Goal: Browse casually: Explore the website without a specific task or goal

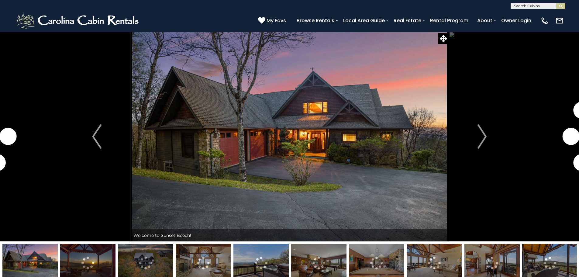
click at [483, 136] on img "Next" at bounding box center [481, 136] width 9 height 24
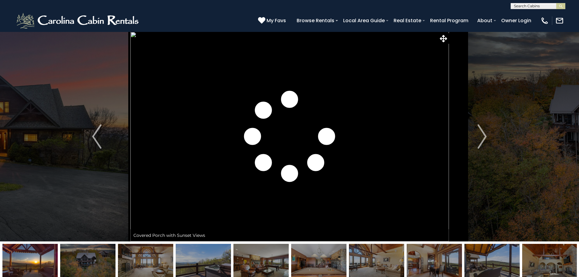
click at [483, 136] on img "Next" at bounding box center [481, 136] width 9 height 24
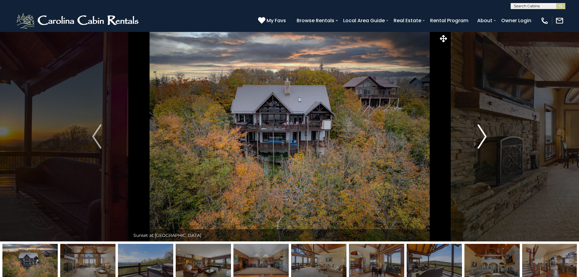
click at [479, 136] on img "Next" at bounding box center [481, 136] width 9 height 24
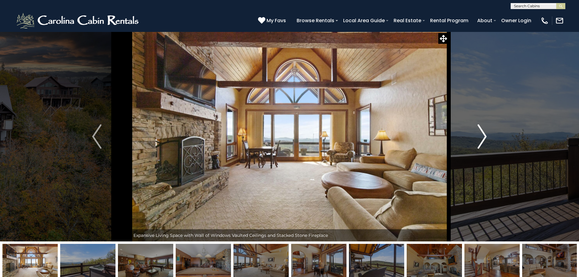
click at [479, 136] on img "Next" at bounding box center [481, 136] width 9 height 24
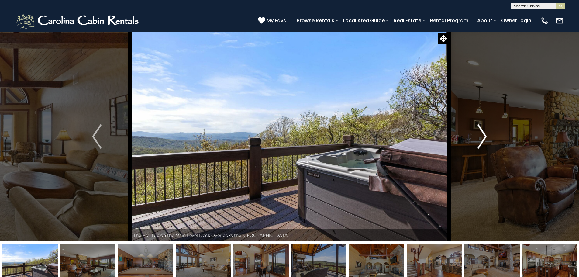
click at [479, 136] on img "Next" at bounding box center [481, 136] width 9 height 24
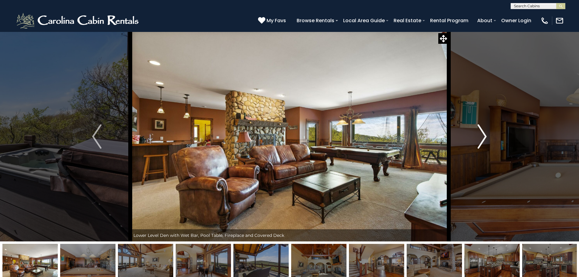
click at [479, 136] on img "Next" at bounding box center [481, 136] width 9 height 24
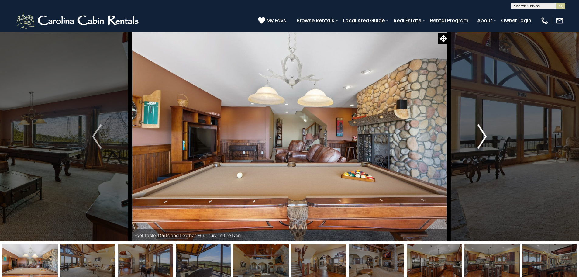
click at [478, 137] on img "Next" at bounding box center [481, 136] width 9 height 24
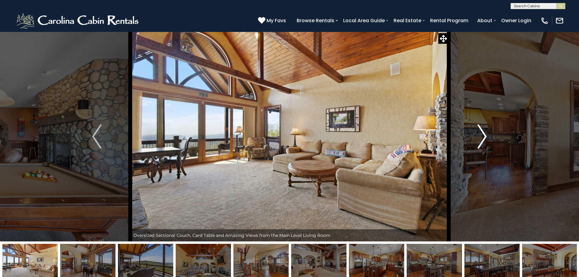
click at [478, 137] on img "Next" at bounding box center [481, 136] width 9 height 24
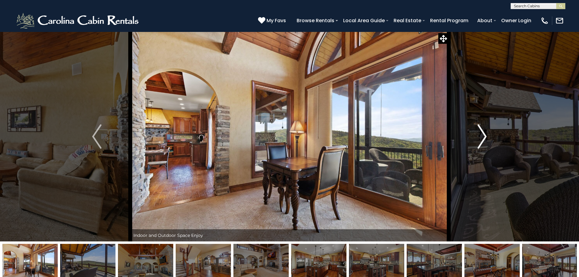
click at [477, 138] on img "Next" at bounding box center [481, 136] width 9 height 24
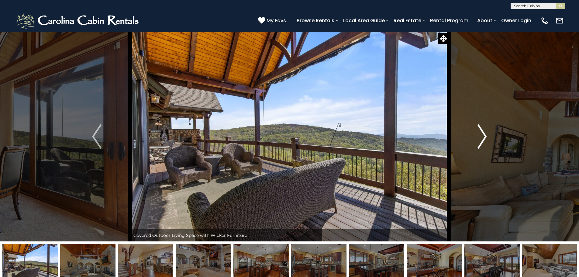
click at [477, 138] on img "Next" at bounding box center [481, 136] width 9 height 24
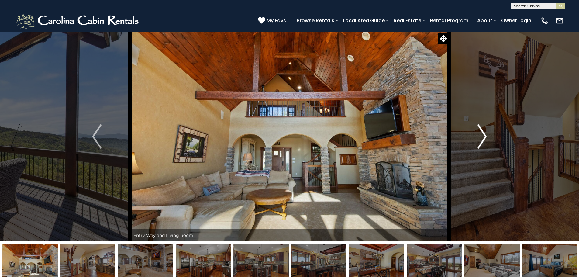
click at [477, 138] on img "Next" at bounding box center [481, 136] width 9 height 24
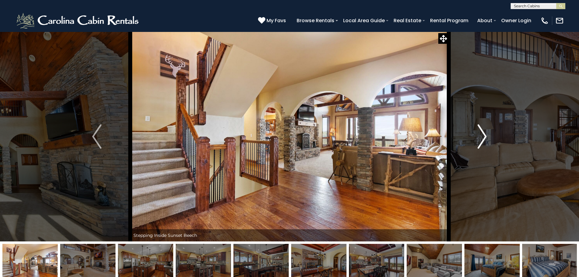
click at [483, 137] on img "Next" at bounding box center [481, 136] width 9 height 24
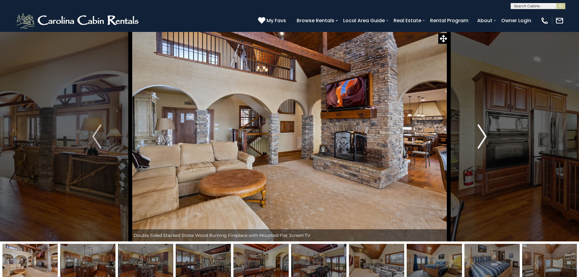
click at [483, 137] on img "Next" at bounding box center [481, 136] width 9 height 24
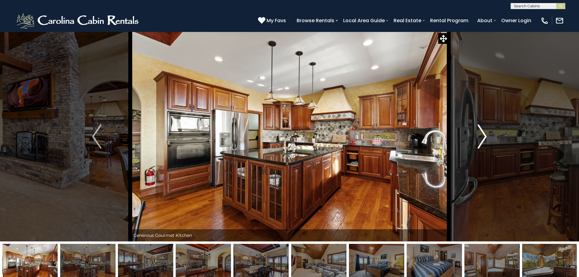
click at [482, 137] on img "Next" at bounding box center [481, 136] width 9 height 24
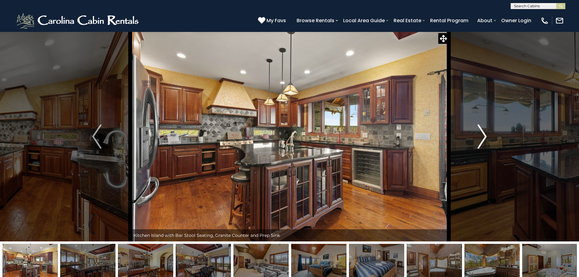
click at [481, 137] on img "Next" at bounding box center [481, 136] width 9 height 24
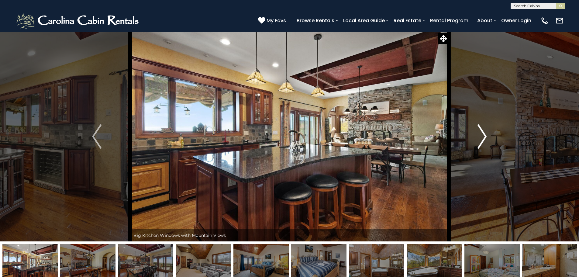
click at [481, 138] on img "Next" at bounding box center [481, 136] width 9 height 24
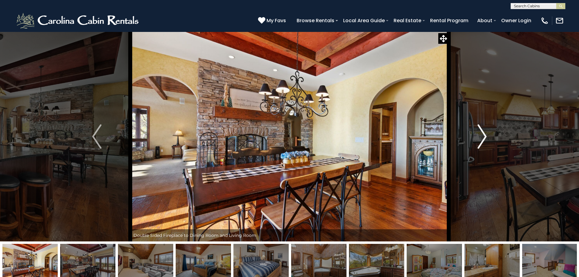
click at [480, 138] on img "Next" at bounding box center [481, 136] width 9 height 24
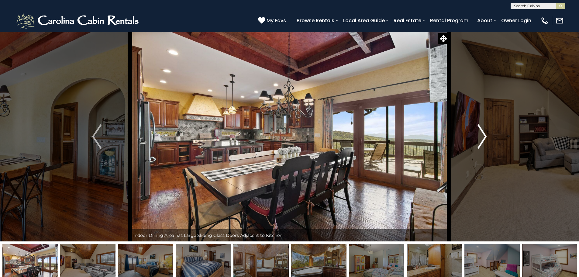
click at [480, 138] on img "Next" at bounding box center [481, 136] width 9 height 24
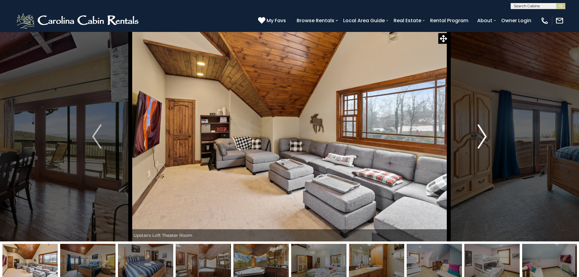
click at [480, 138] on img "Next" at bounding box center [481, 136] width 9 height 24
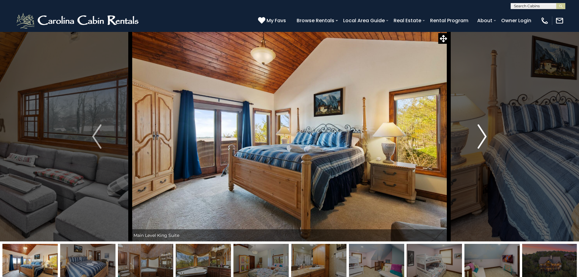
click at [480, 138] on img "Next" at bounding box center [481, 136] width 9 height 24
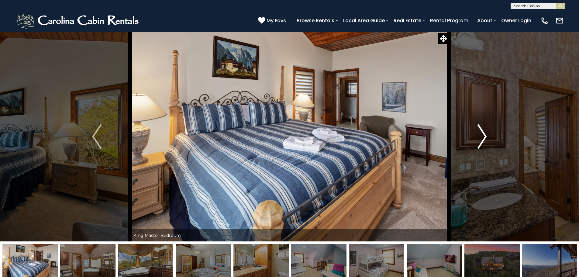
click at [480, 138] on img "Next" at bounding box center [481, 136] width 9 height 24
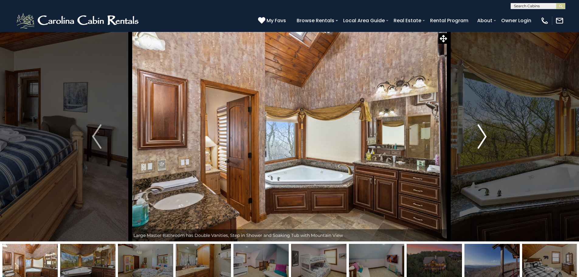
click at [480, 138] on img "Next" at bounding box center [481, 136] width 9 height 24
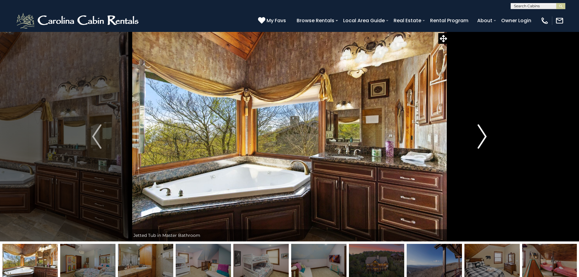
click at [480, 138] on img "Next" at bounding box center [481, 136] width 9 height 24
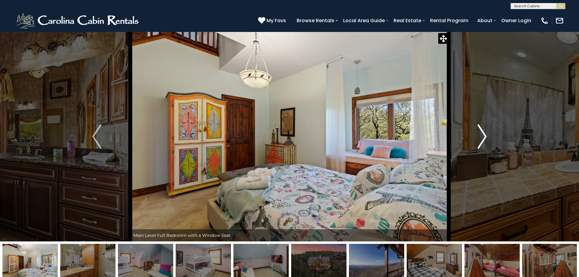
click at [480, 138] on img "Next" at bounding box center [481, 136] width 9 height 24
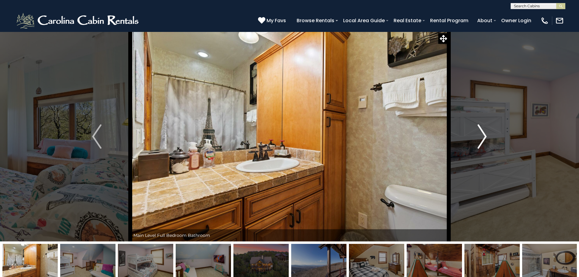
click at [480, 138] on img "Next" at bounding box center [481, 136] width 9 height 24
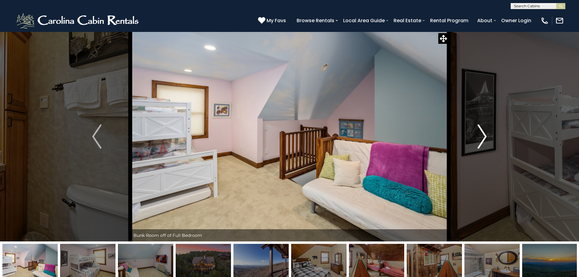
click at [480, 138] on img "Next" at bounding box center [481, 136] width 9 height 24
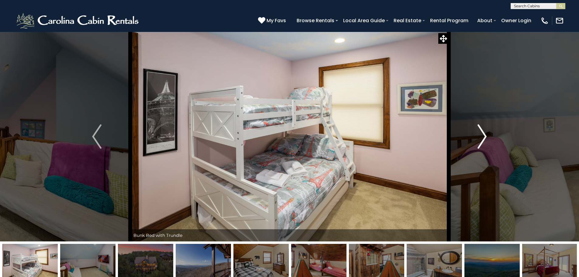
click at [480, 138] on img "Next" at bounding box center [481, 136] width 9 height 24
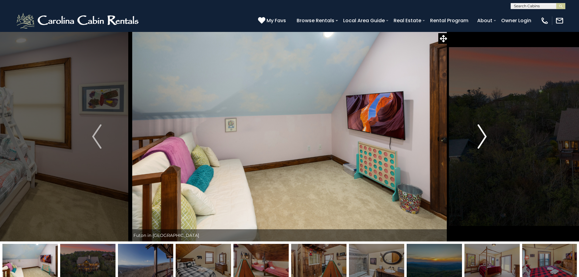
click at [480, 138] on img "Next" at bounding box center [481, 136] width 9 height 24
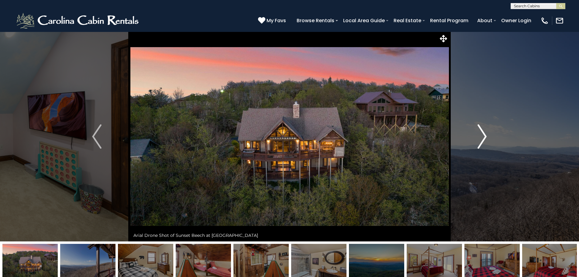
click at [478, 138] on img "Next" at bounding box center [481, 136] width 9 height 24
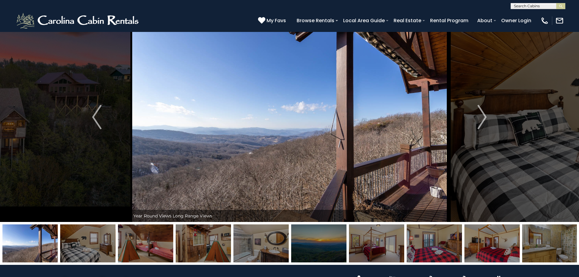
scroll to position [30, 0]
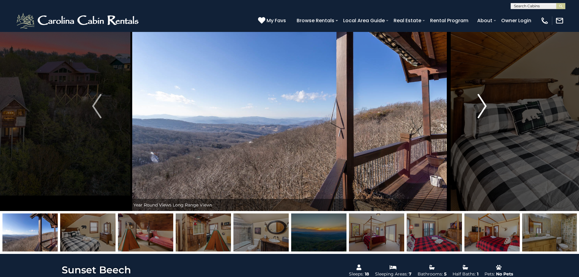
click at [476, 104] on button "Next" at bounding box center [481, 106] width 67 height 210
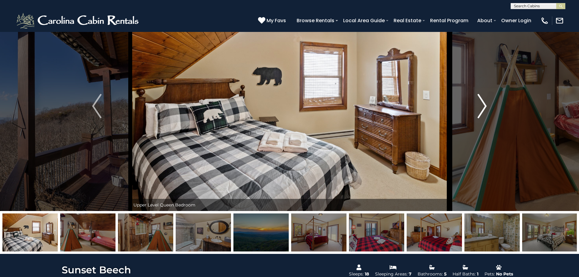
click at [477, 105] on button "Next" at bounding box center [481, 106] width 67 height 210
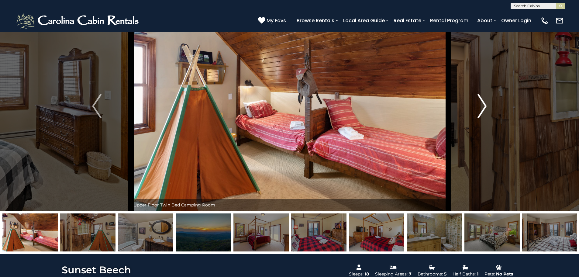
click at [477, 106] on button "Next" at bounding box center [481, 106] width 67 height 210
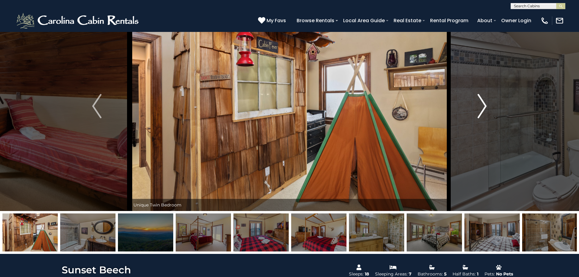
click at [476, 107] on button "Next" at bounding box center [481, 106] width 67 height 210
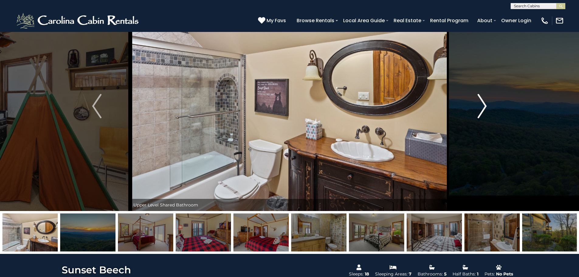
click at [476, 107] on button "Next" at bounding box center [481, 106] width 67 height 210
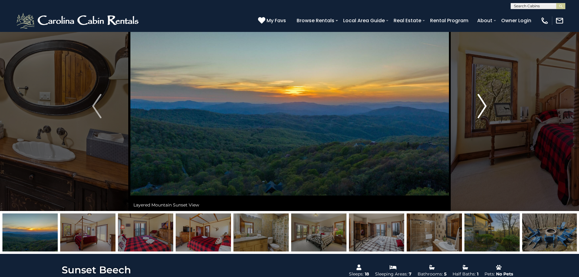
click at [476, 107] on button "Next" at bounding box center [481, 106] width 67 height 210
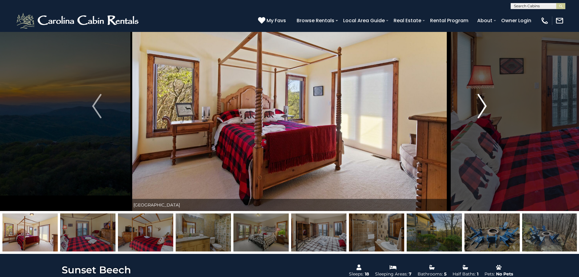
click at [476, 107] on button "Next" at bounding box center [481, 106] width 67 height 210
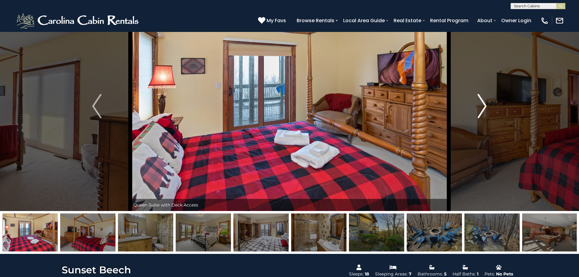
click at [476, 107] on button "Next" at bounding box center [481, 106] width 67 height 210
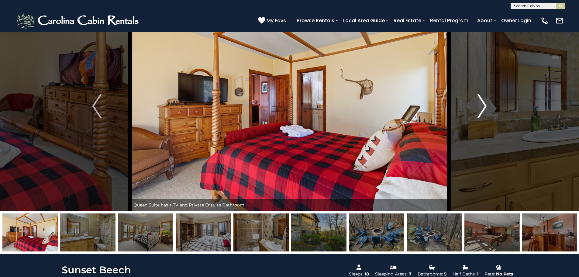
click at [476, 107] on button "Next" at bounding box center [481, 106] width 67 height 210
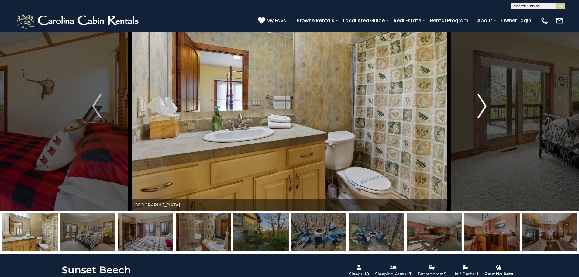
click at [475, 107] on button "Next" at bounding box center [481, 106] width 67 height 210
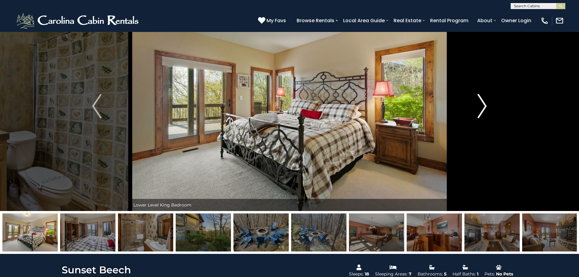
click at [475, 107] on button "Next" at bounding box center [481, 106] width 67 height 210
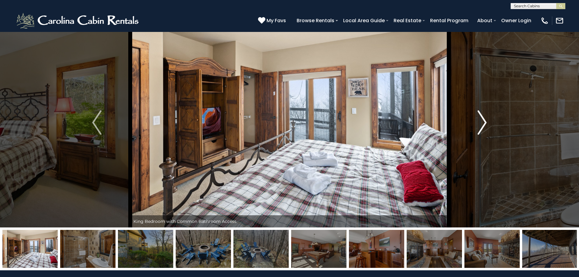
scroll to position [0, 0]
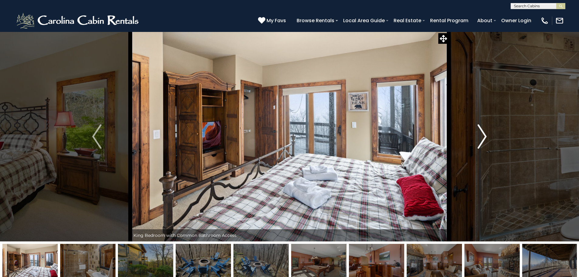
click at [483, 135] on img "Next" at bounding box center [481, 136] width 9 height 24
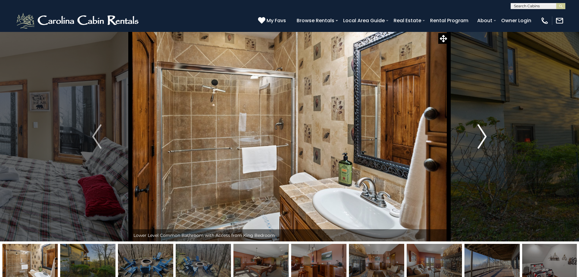
click at [483, 135] on img "Next" at bounding box center [481, 136] width 9 height 24
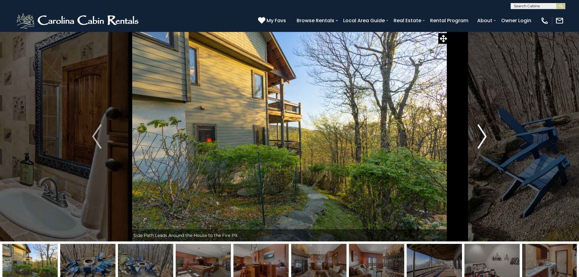
click at [482, 135] on img "Next" at bounding box center [481, 136] width 9 height 24
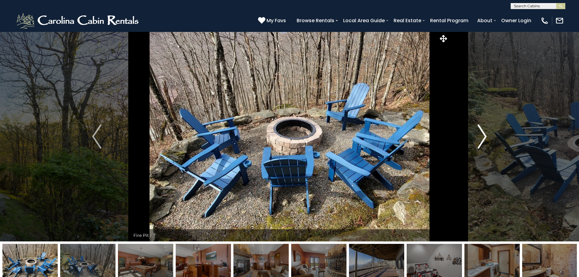
click at [482, 135] on img "Next" at bounding box center [481, 136] width 9 height 24
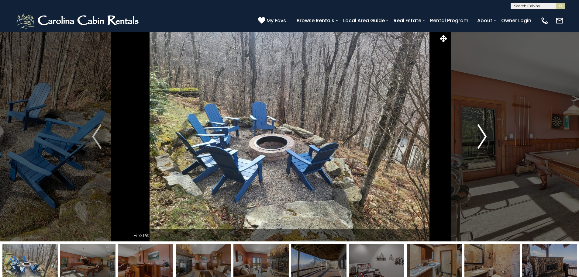
click at [482, 135] on img "Next" at bounding box center [481, 136] width 9 height 24
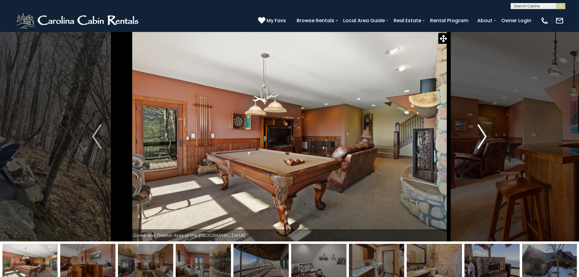
click at [482, 135] on img "Next" at bounding box center [481, 136] width 9 height 24
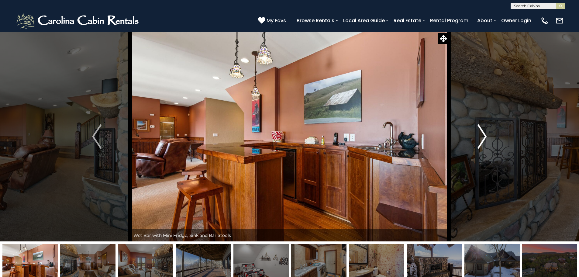
click at [482, 135] on img "Next" at bounding box center [481, 136] width 9 height 24
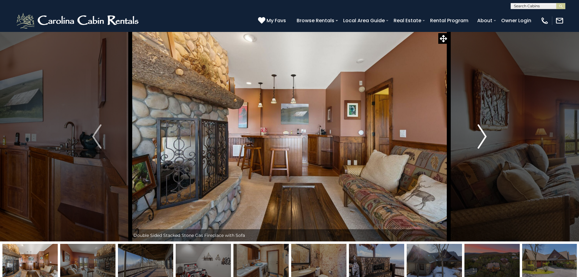
click at [482, 135] on img "Next" at bounding box center [481, 136] width 9 height 24
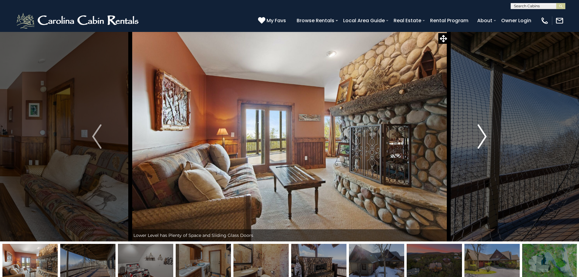
click at [482, 135] on img "Next" at bounding box center [481, 136] width 9 height 24
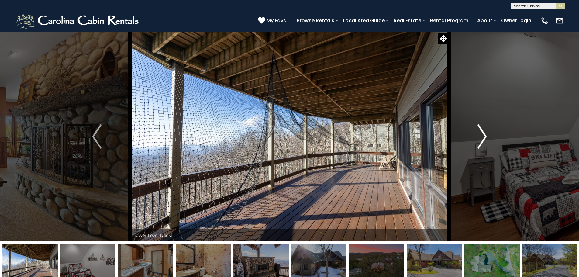
click at [481, 134] on img "Next" at bounding box center [481, 136] width 9 height 24
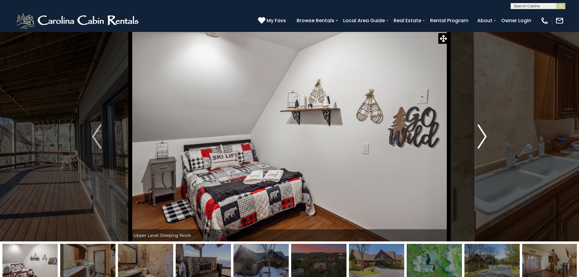
click at [481, 134] on img "Next" at bounding box center [481, 136] width 9 height 24
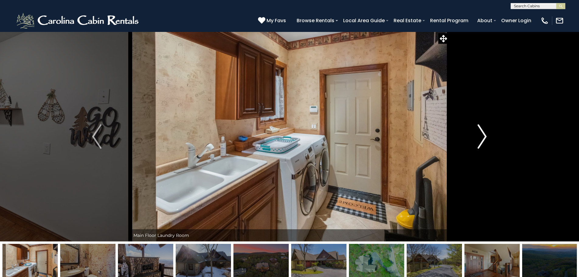
click at [481, 134] on img "Next" at bounding box center [481, 136] width 9 height 24
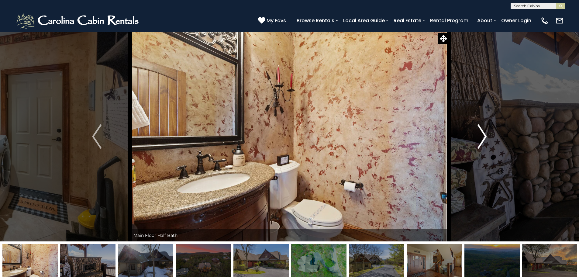
click at [481, 134] on img "Next" at bounding box center [481, 136] width 9 height 24
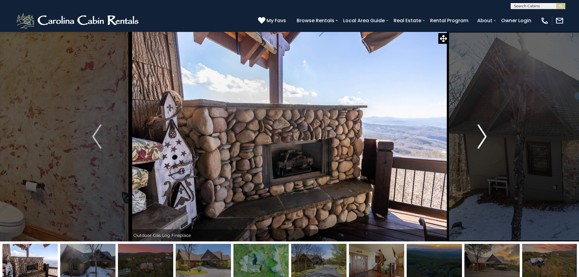
click at [481, 134] on img "Next" at bounding box center [481, 136] width 9 height 24
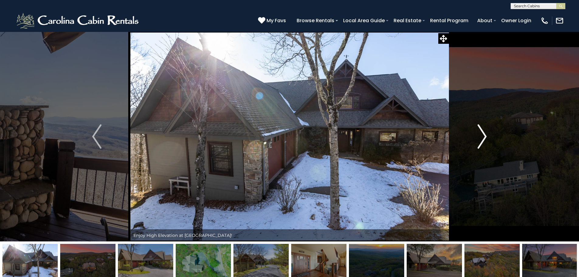
click at [481, 134] on img "Next" at bounding box center [481, 136] width 9 height 24
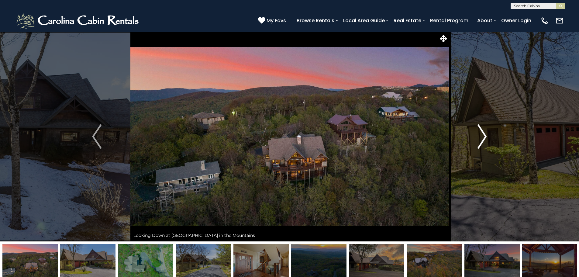
click at [481, 134] on img "Next" at bounding box center [481, 136] width 9 height 24
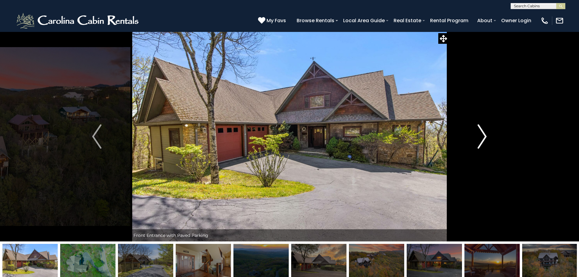
click at [481, 134] on img "Next" at bounding box center [481, 136] width 9 height 24
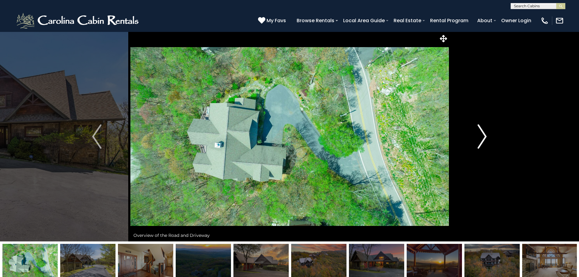
click at [481, 134] on img "Next" at bounding box center [481, 136] width 9 height 24
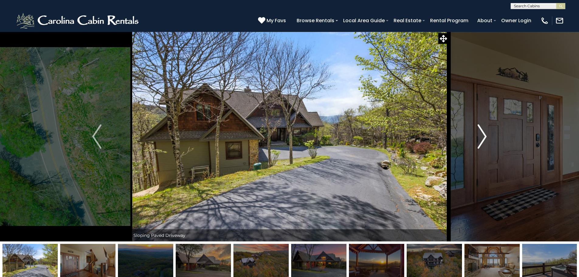
click at [479, 134] on img "Next" at bounding box center [481, 136] width 9 height 24
